Goal: Transaction & Acquisition: Book appointment/travel/reservation

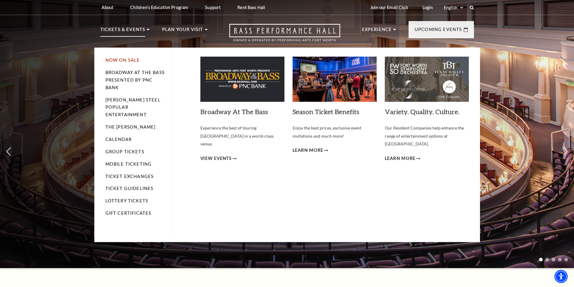
click at [119, 61] on link "Now On Sale" at bounding box center [122, 60] width 35 height 5
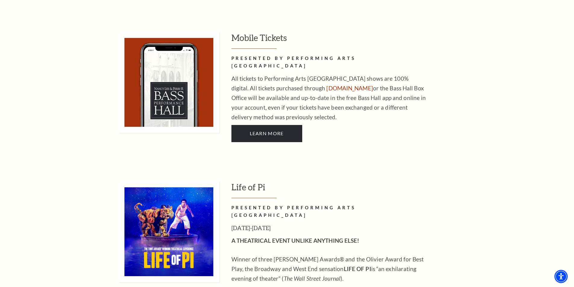
scroll to position [452, 0]
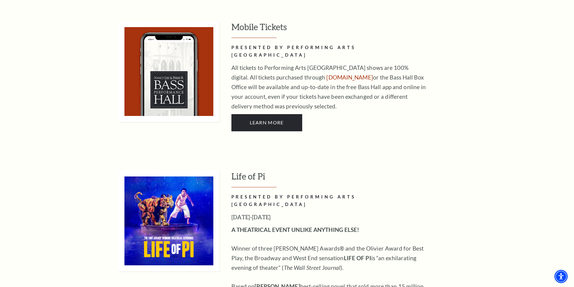
click at [250, 171] on h3 "Life of Pi" at bounding box center [352, 179] width 243 height 17
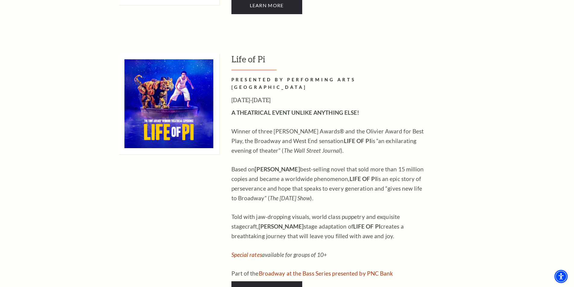
scroll to position [633, 0]
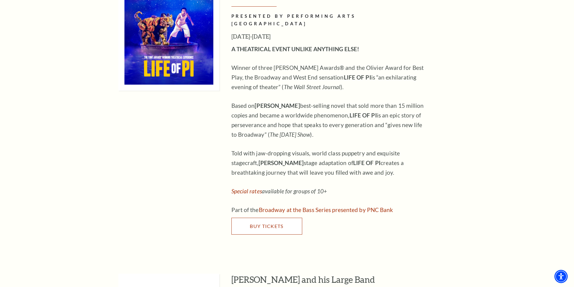
click at [267, 218] on link "Buy Tickets" at bounding box center [266, 226] width 71 height 17
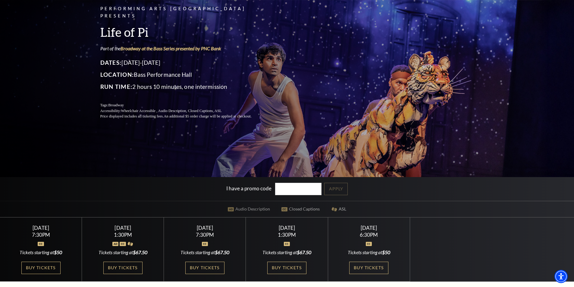
scroll to position [90, 0]
